Goal: Navigation & Orientation: Find specific page/section

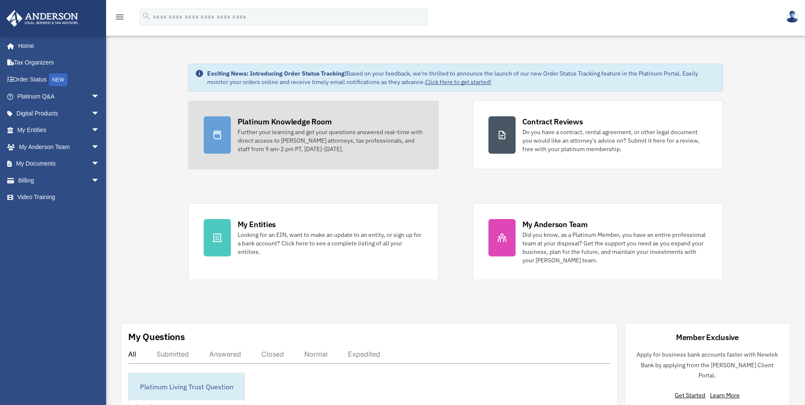
click at [305, 125] on div "Platinum Knowledge Room" at bounding box center [285, 121] width 94 height 11
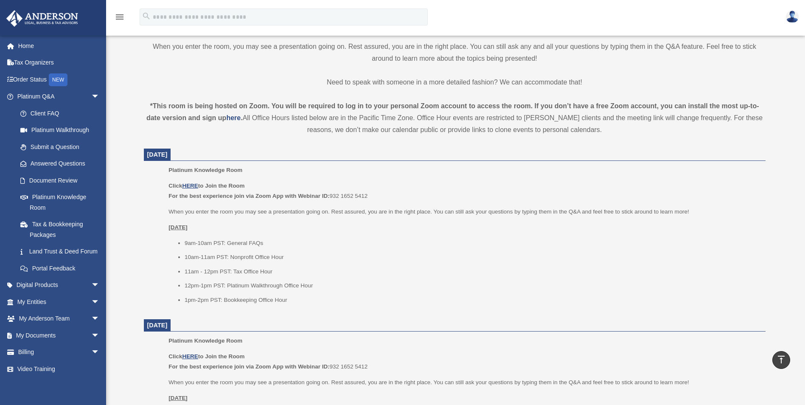
scroll to position [255, 0]
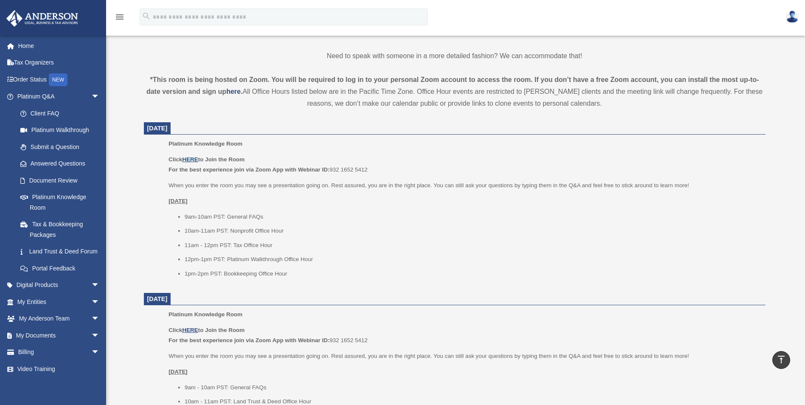
click at [193, 160] on u "HERE" at bounding box center [190, 159] width 16 height 6
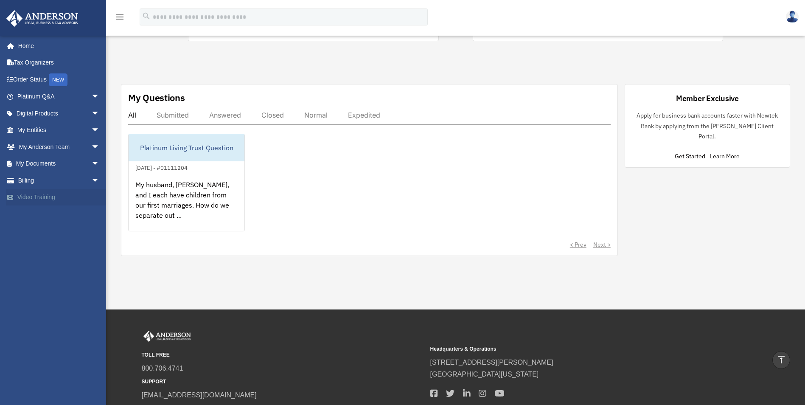
scroll to position [218, 0]
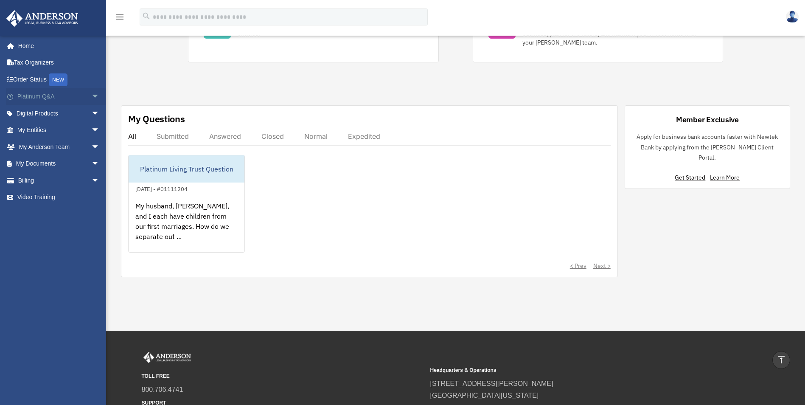
click at [91, 97] on span "arrow_drop_down" at bounding box center [99, 96] width 17 height 17
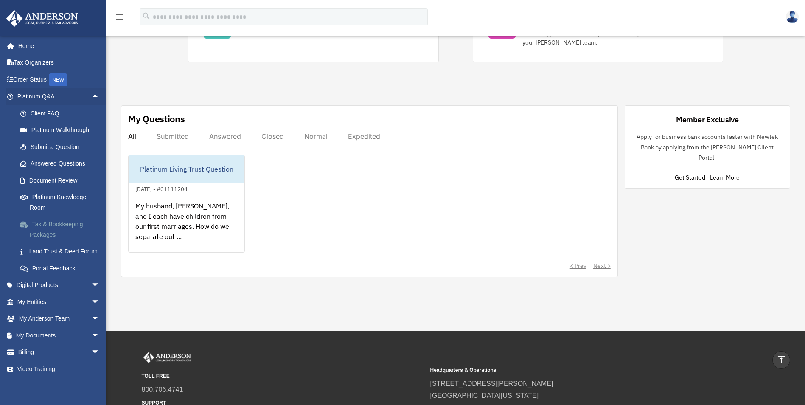
click at [48, 222] on link "Tax & Bookkeeping Packages" at bounding box center [62, 229] width 101 height 27
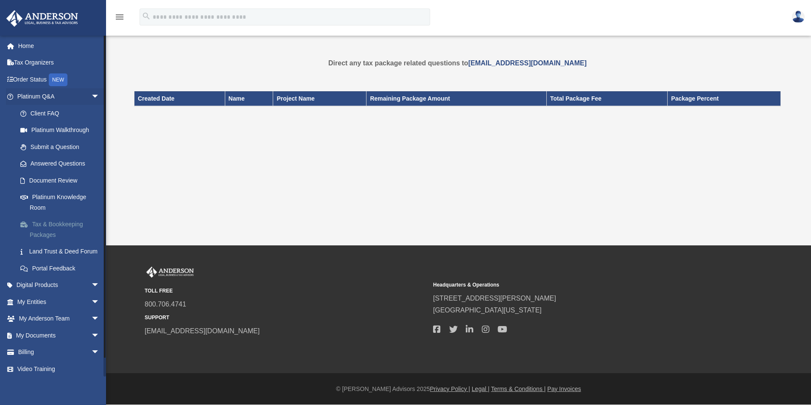
click at [47, 228] on link "Tax & Bookkeeping Packages" at bounding box center [62, 229] width 101 height 27
click at [35, 64] on link "Tax Organizers" at bounding box center [59, 62] width 106 height 17
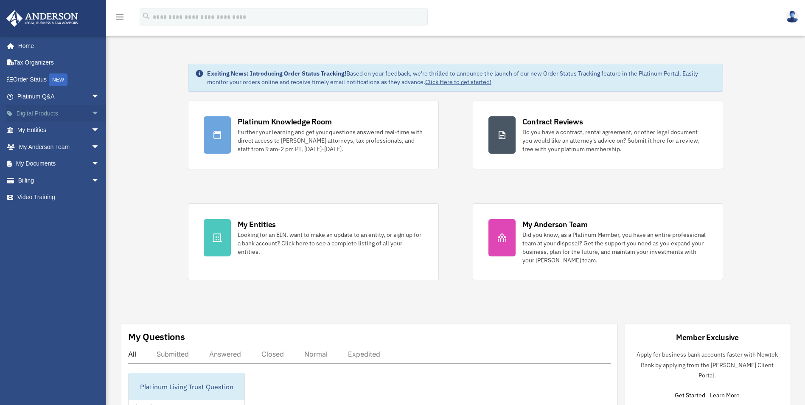
click at [91, 113] on span "arrow_drop_down" at bounding box center [99, 113] width 17 height 17
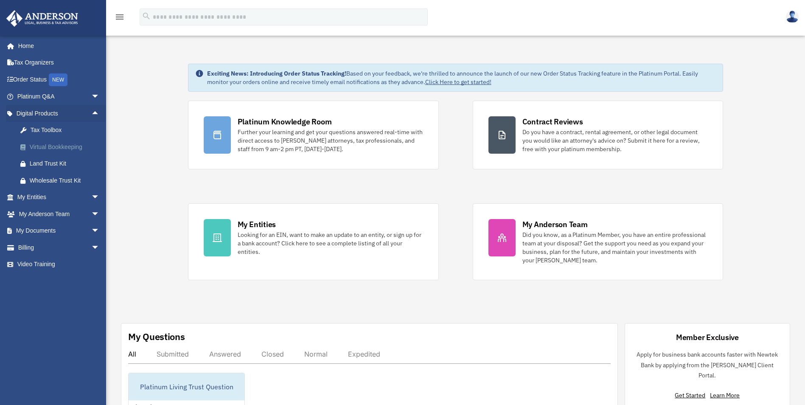
click at [55, 144] on div "Virtual Bookkeeping" at bounding box center [66, 147] width 72 height 11
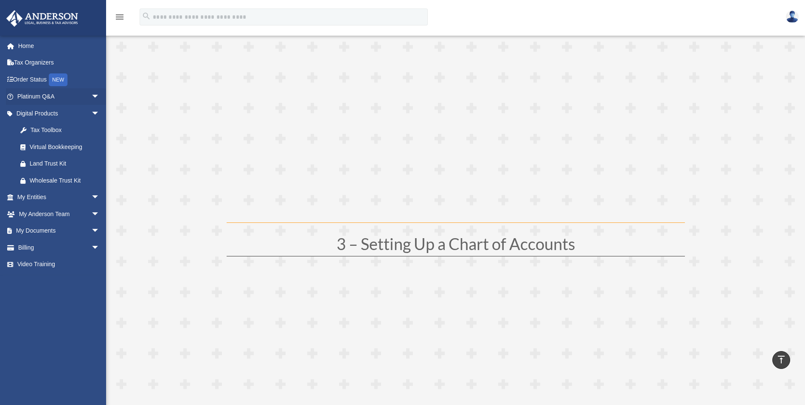
scroll to position [509, 0]
